Goal: Transaction & Acquisition: Purchase product/service

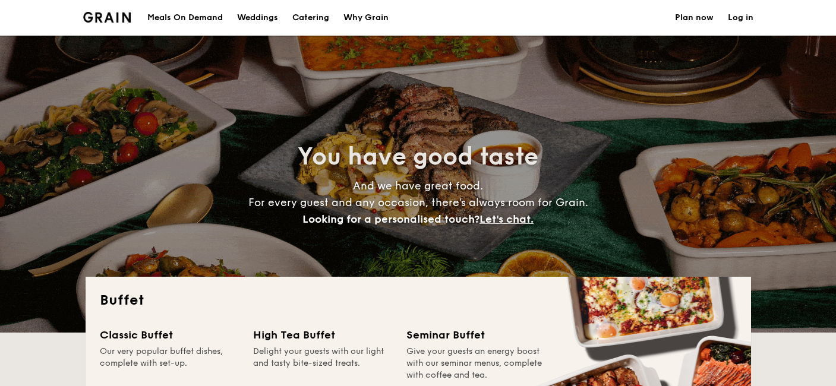
select select
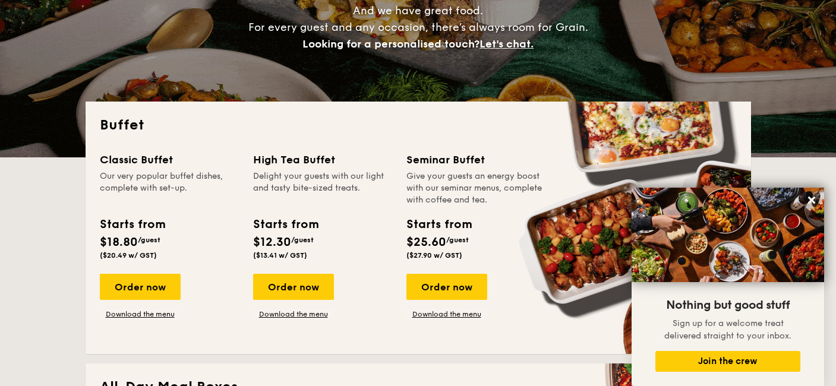
scroll to position [179, 0]
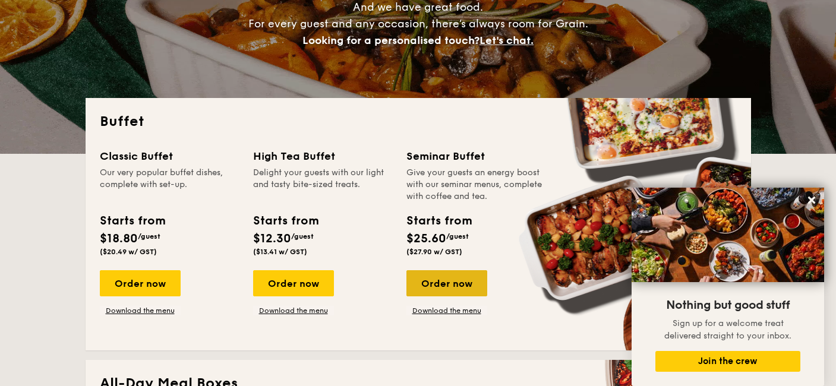
click at [455, 283] on div "Order now" at bounding box center [446, 283] width 81 height 26
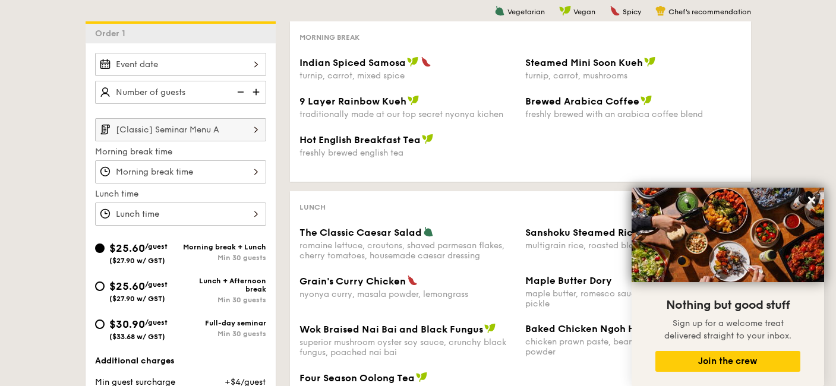
scroll to position [295, 0]
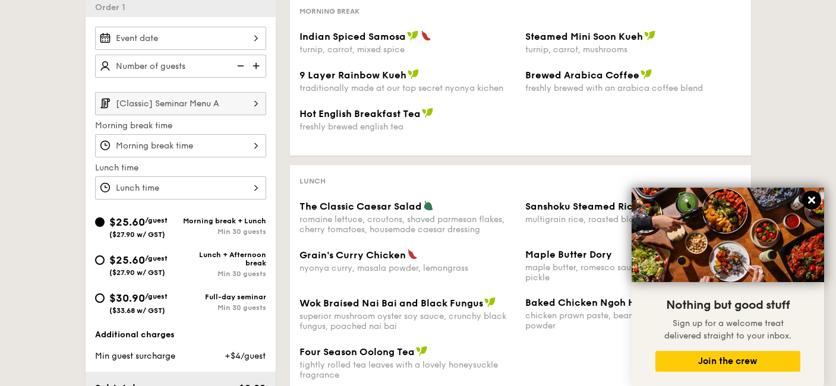
click at [808, 200] on icon at bounding box center [811, 200] width 11 height 11
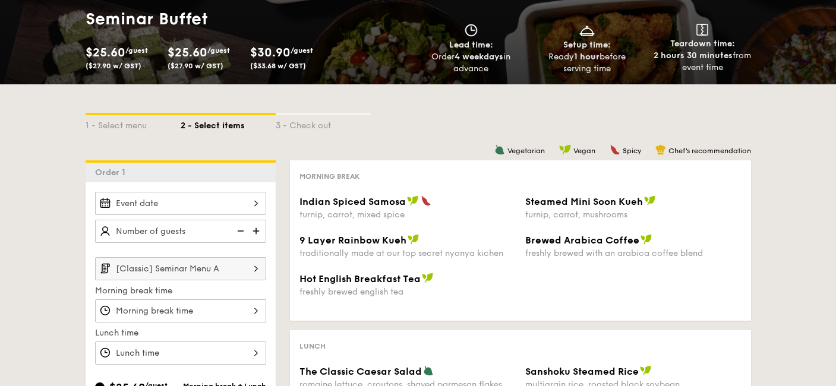
scroll to position [133, 0]
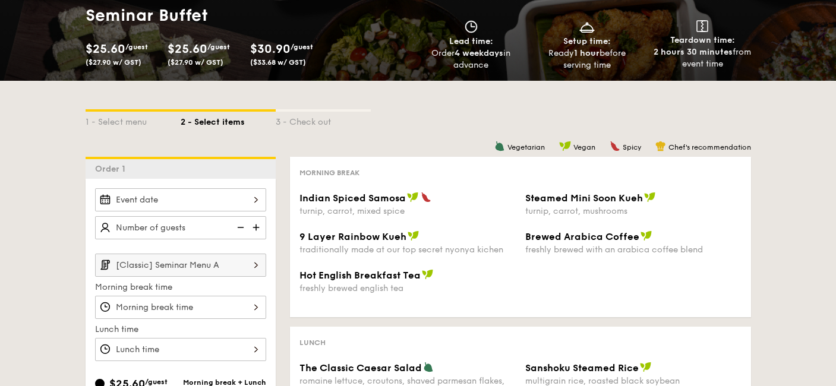
select select
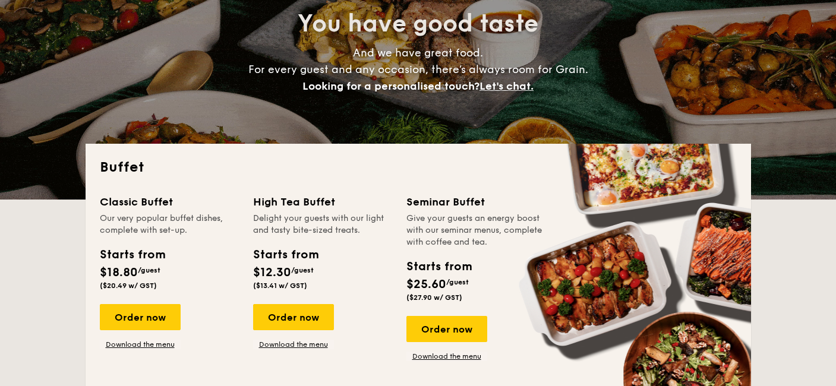
scroll to position [317, 0]
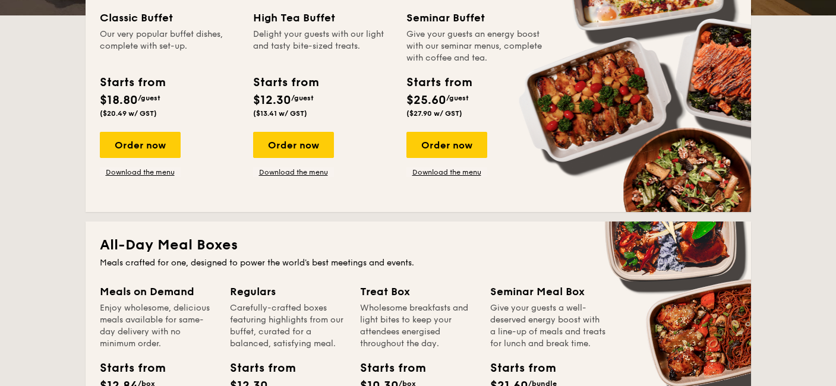
click at [133, 90] on div "Starts from" at bounding box center [132, 83] width 65 height 18
click at [137, 175] on link "Download the menu" at bounding box center [140, 173] width 81 height 10
